Goal: Information Seeking & Learning: Compare options

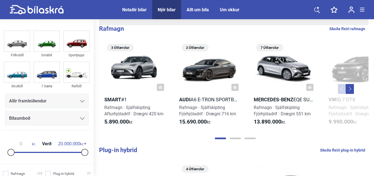
scroll to position [113, 0]
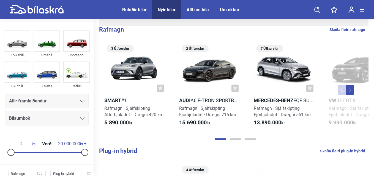
click at [339, 30] on link "Skoða fleiri rafmagn" at bounding box center [348, 29] width 36 height 7
checkbox input "true"
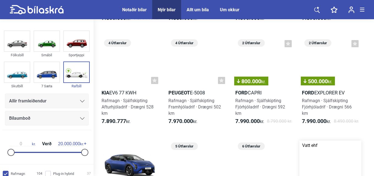
scroll to position [936, 0]
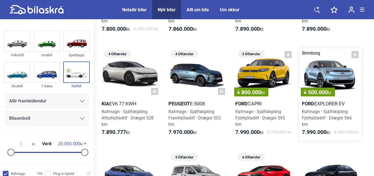
click at [312, 103] on b "Ford" at bounding box center [308, 104] width 12 height 6
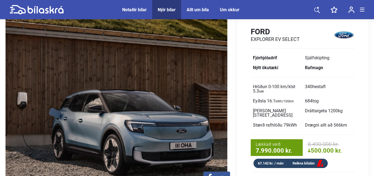
scroll to position [83, 0]
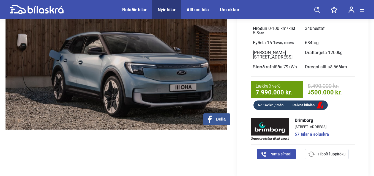
click at [301, 133] on link "57 bílar á söluskrá" at bounding box center [312, 135] width 34 height 4
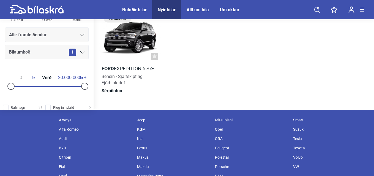
scroll to position [1487, 0]
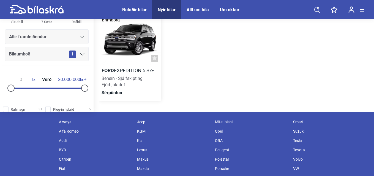
click at [119, 70] on h2 "Ford Expedition 5 sæta" at bounding box center [130, 70] width 62 height 6
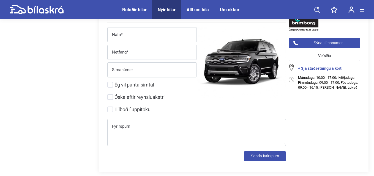
scroll to position [441, 0]
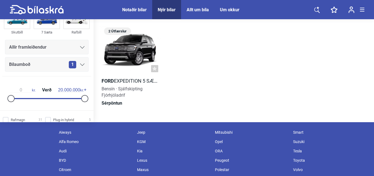
scroll to position [1487, 0]
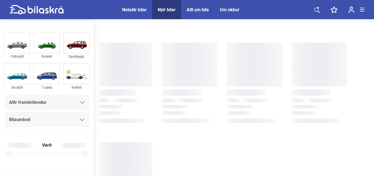
checkbox input "true"
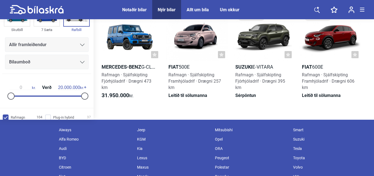
scroll to position [2643, 0]
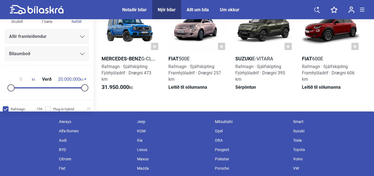
click at [135, 8] on div "Notaðir bílar" at bounding box center [134, 9] width 25 height 5
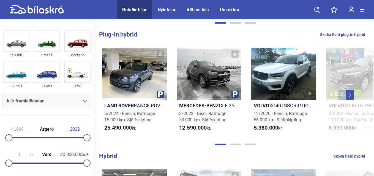
scroll to position [220, 0]
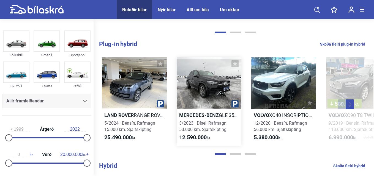
click at [187, 114] on b "Mercedes-Benz" at bounding box center [199, 116] width 40 height 6
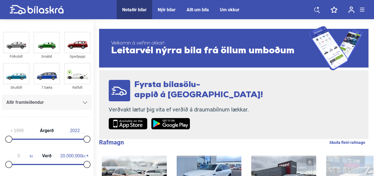
click at [135, 9] on div "Notaðir bílar" at bounding box center [134, 9] width 25 height 5
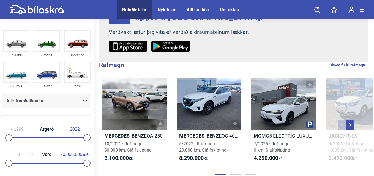
scroll to position [83, 0]
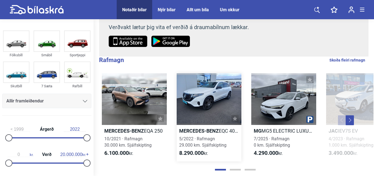
click at [198, 130] on b "Mercedes-Benz" at bounding box center [199, 131] width 40 height 6
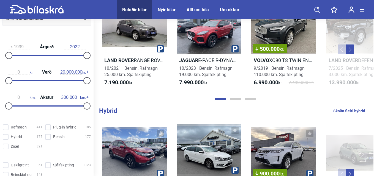
scroll to position [110, 0]
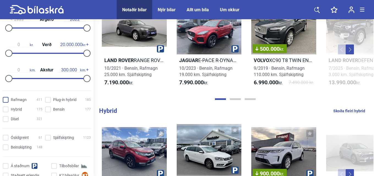
click at [6, 100] on input "Rafmagn 411" at bounding box center [24, 100] width 40 height 6
checkbox input "true"
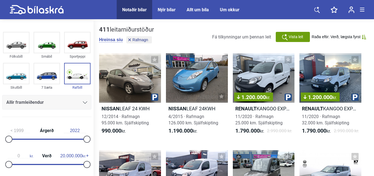
click at [83, 103] on icon at bounding box center [85, 103] width 4 height 2
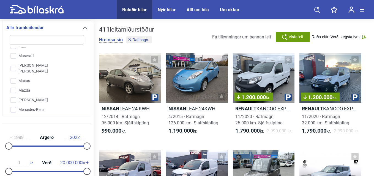
scroll to position [815, 0]
click at [37, 96] on input "Mercedes-Benz" at bounding box center [43, 101] width 75 height 10
checkbox input "true"
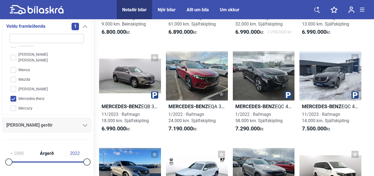
scroll to position [661, 0]
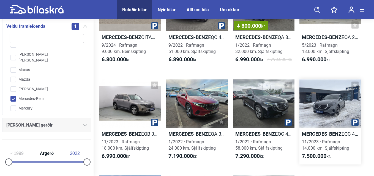
click at [316, 134] on b "Mercedes-Benz" at bounding box center [322, 134] width 40 height 6
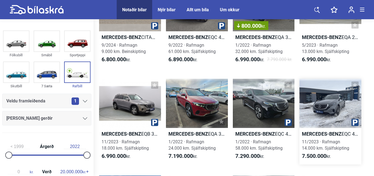
scroll to position [688, 0]
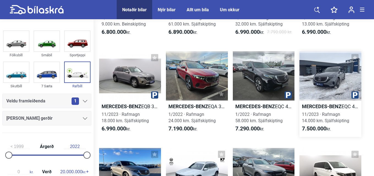
click at [315, 107] on b "Mercedes-Benz" at bounding box center [322, 107] width 40 height 6
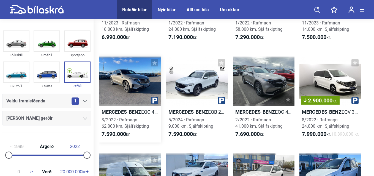
scroll to position [771, 0]
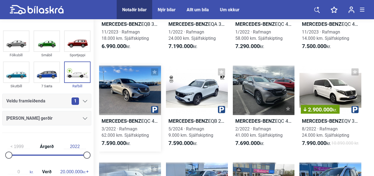
click at [118, 120] on b "Mercedes-Benz" at bounding box center [122, 121] width 40 height 6
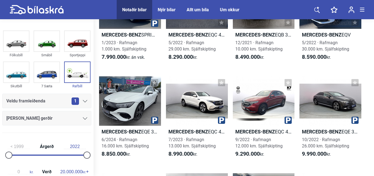
scroll to position [964, 0]
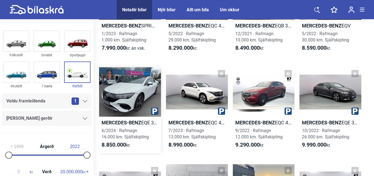
click at [126, 126] on b "Mercedes-Benz" at bounding box center [122, 123] width 40 height 6
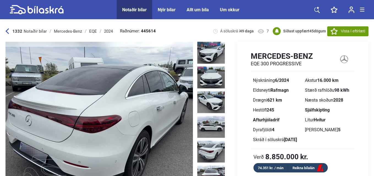
click at [6, 31] on icon at bounding box center [7, 32] width 3 height 6
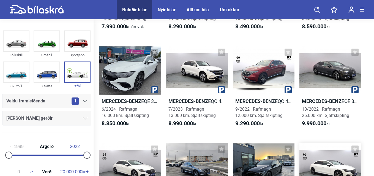
scroll to position [1019, 0]
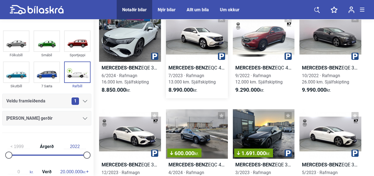
click at [183, 71] on b "Mercedes-Benz" at bounding box center [189, 68] width 40 height 6
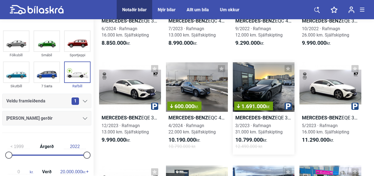
scroll to position [1074, 0]
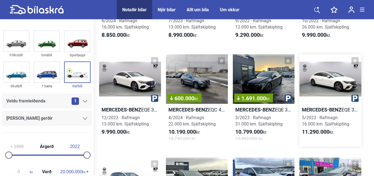
click at [312, 113] on b "Mercedes-Benz" at bounding box center [322, 110] width 40 height 6
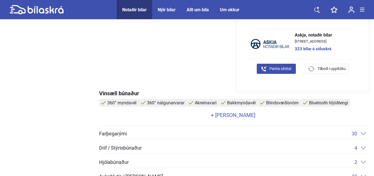
scroll to position [193, 0]
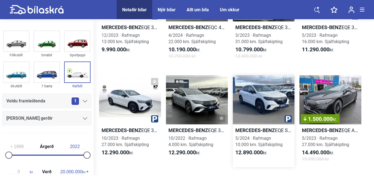
scroll to position [1184, 0]
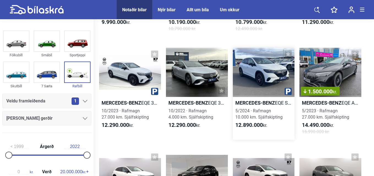
click at [256, 106] on b "Mercedes-Benz" at bounding box center [255, 103] width 40 height 6
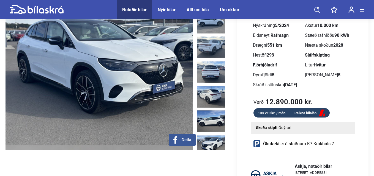
scroll to position [28, 0]
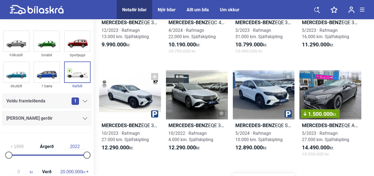
scroll to position [1156, 0]
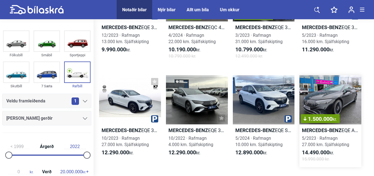
click at [309, 134] on b "Mercedes-Benz" at bounding box center [322, 131] width 40 height 6
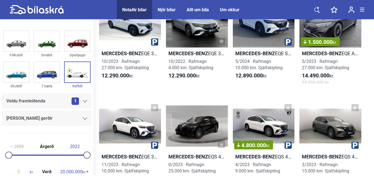
scroll to position [1267, 0]
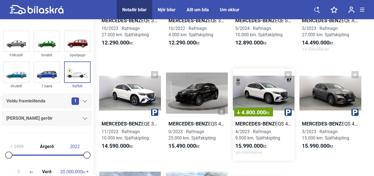
click at [244, 127] on b "Mercedes-Benz" at bounding box center [255, 124] width 40 height 6
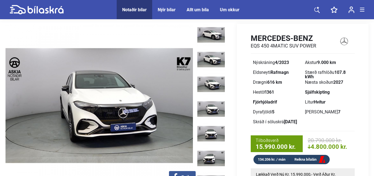
scroll to position [28, 0]
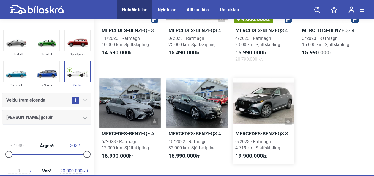
scroll to position [1404, 0]
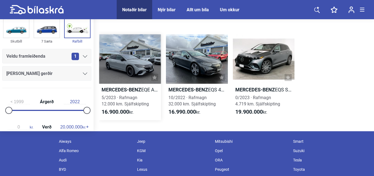
click at [112, 93] on b "Mercedes-Benz" at bounding box center [122, 90] width 40 height 6
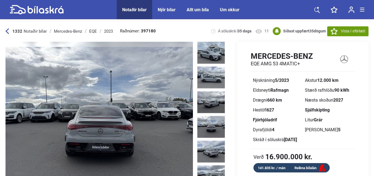
click at [39, 9] on icon at bounding box center [37, 10] width 54 height 10
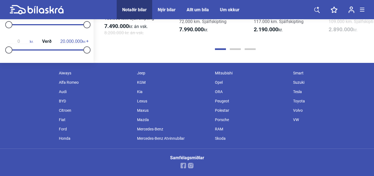
click at [165, 10] on div "Nýir bílar" at bounding box center [167, 9] width 18 height 5
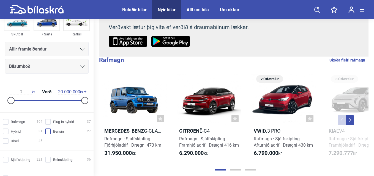
scroll to position [28, 0]
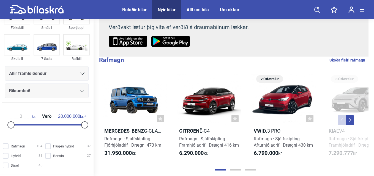
click at [81, 92] on icon at bounding box center [82, 91] width 4 height 2
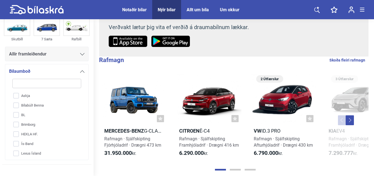
scroll to position [36, 0]
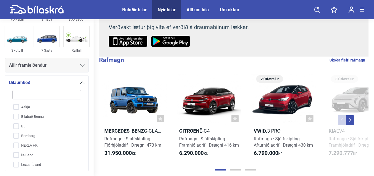
click at [58, 80] on div "Bílaumboð" at bounding box center [46, 83] width 75 height 8
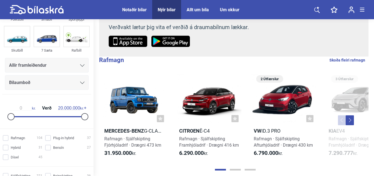
click at [80, 67] on div at bounding box center [82, 65] width 4 height 4
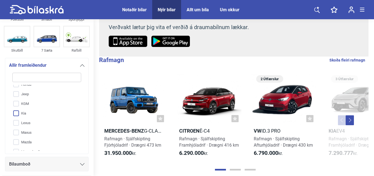
scroll to position [83, 0]
click at [38, 142] on input "Mercedes-Benz" at bounding box center [43, 143] width 69 height 10
checkbox input "true"
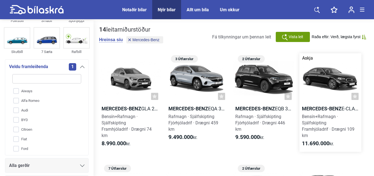
click at [309, 108] on b "Mercedes-Benz" at bounding box center [322, 109] width 40 height 6
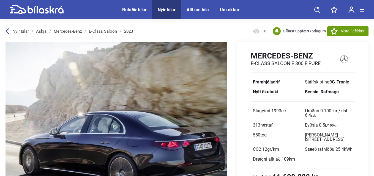
scroll to position [28, 0]
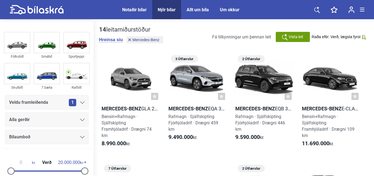
scroll to position [110, 0]
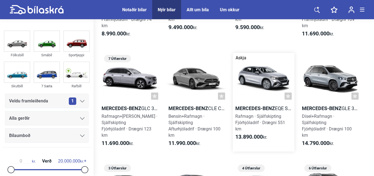
click at [249, 107] on b "Mercedes-Benz" at bounding box center [255, 109] width 40 height 6
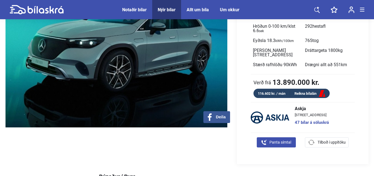
scroll to position [83, 0]
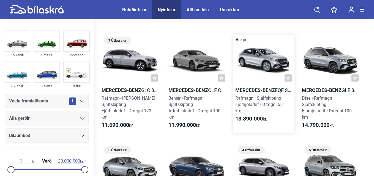
scroll to position [138, 0]
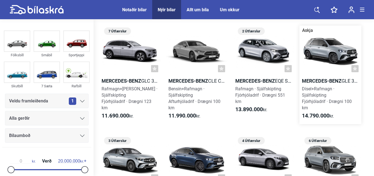
click at [309, 77] on link "Askja Mercedes-Benz GLE 350 de 4MATIC Dísel+Rafmagn · Sjálfskipting Fjórhjóladr…" at bounding box center [331, 75] width 62 height 99
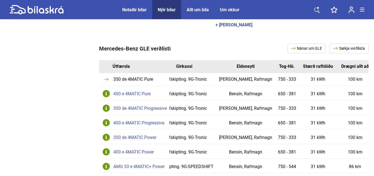
scroll to position [0, 83]
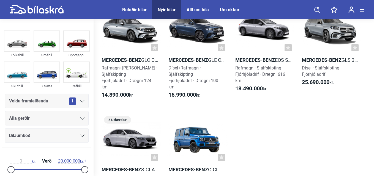
scroll to position [248, 0]
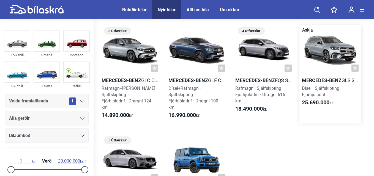
click at [312, 80] on b "Mercedes-Benz" at bounding box center [322, 81] width 40 height 6
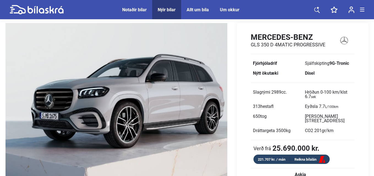
scroll to position [28, 0]
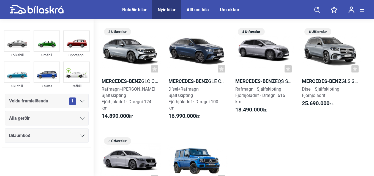
scroll to position [248, 0]
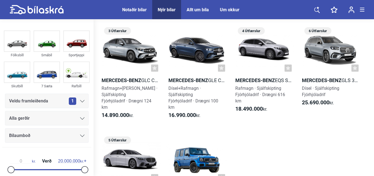
click at [37, 7] on icon at bounding box center [46, 9] width 36 height 7
